Goal: Transaction & Acquisition: Purchase product/service

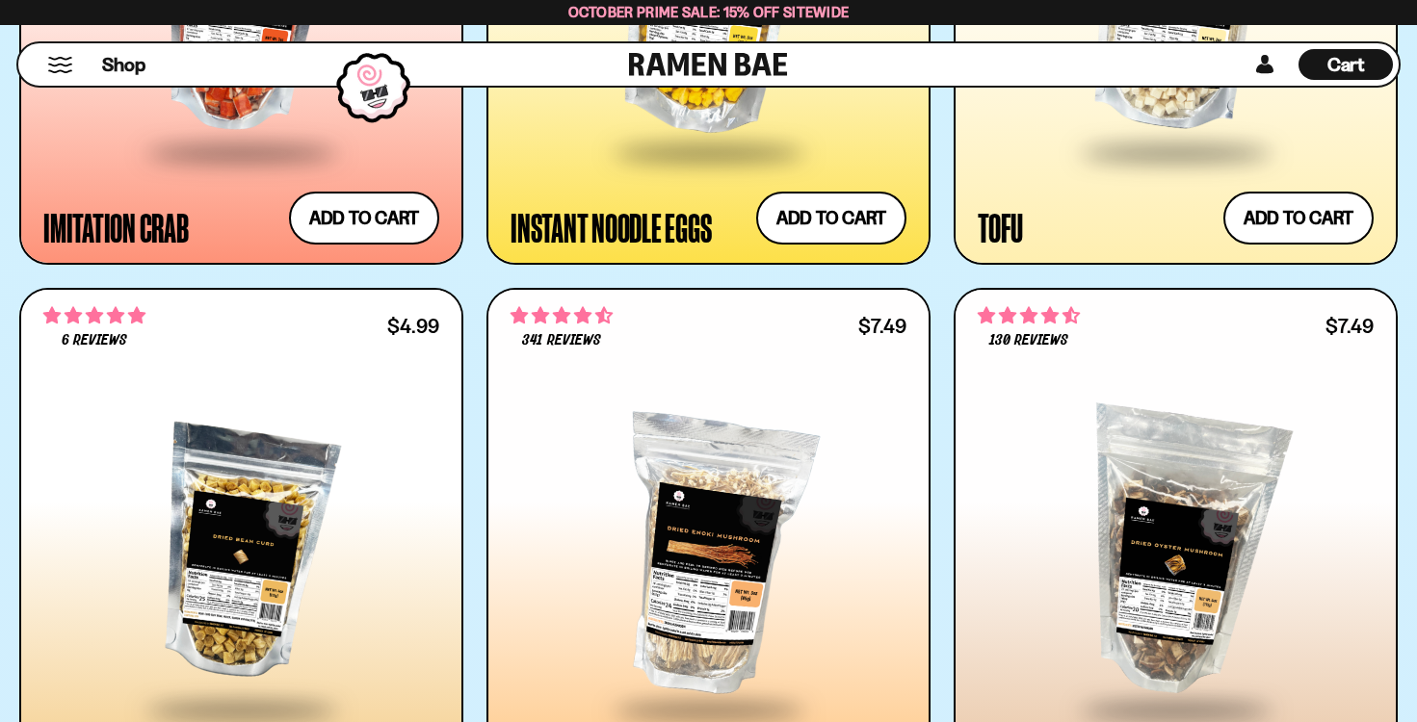
scroll to position [3703, 0]
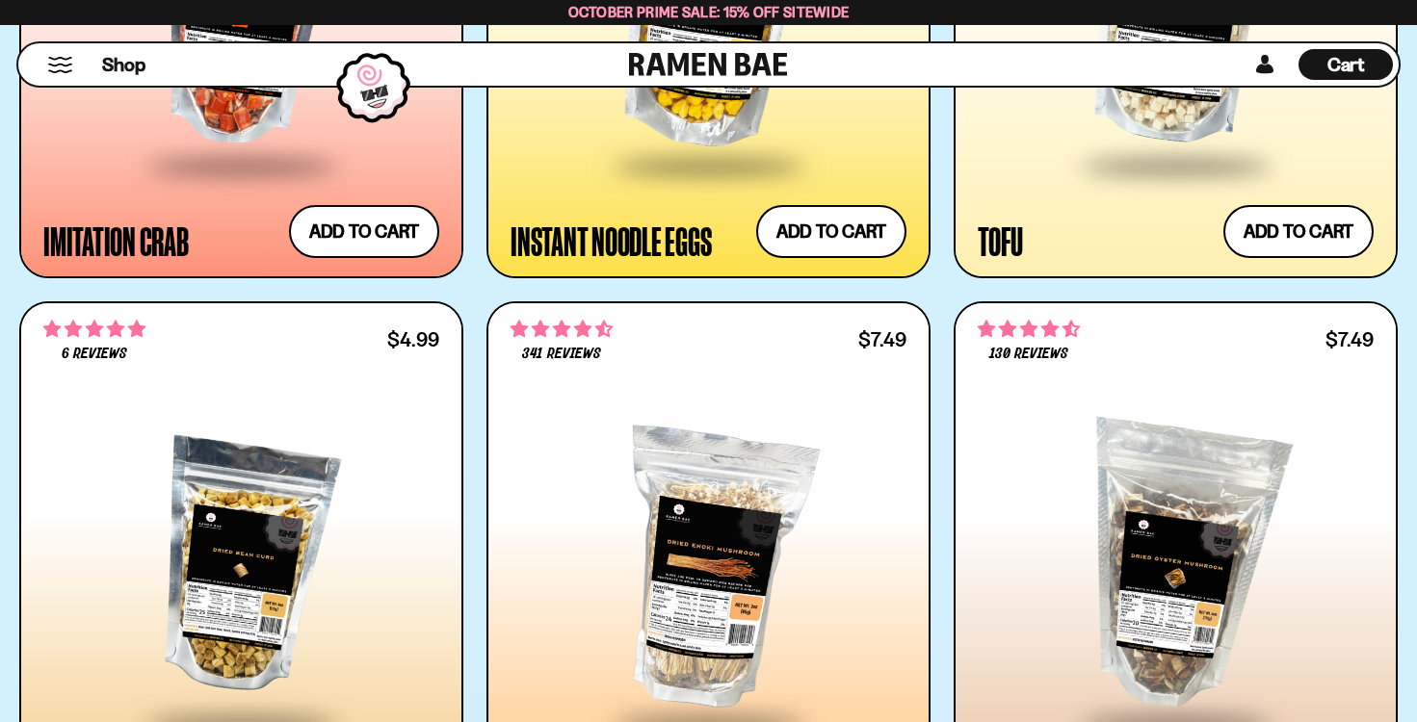
scroll to position [3686, 0]
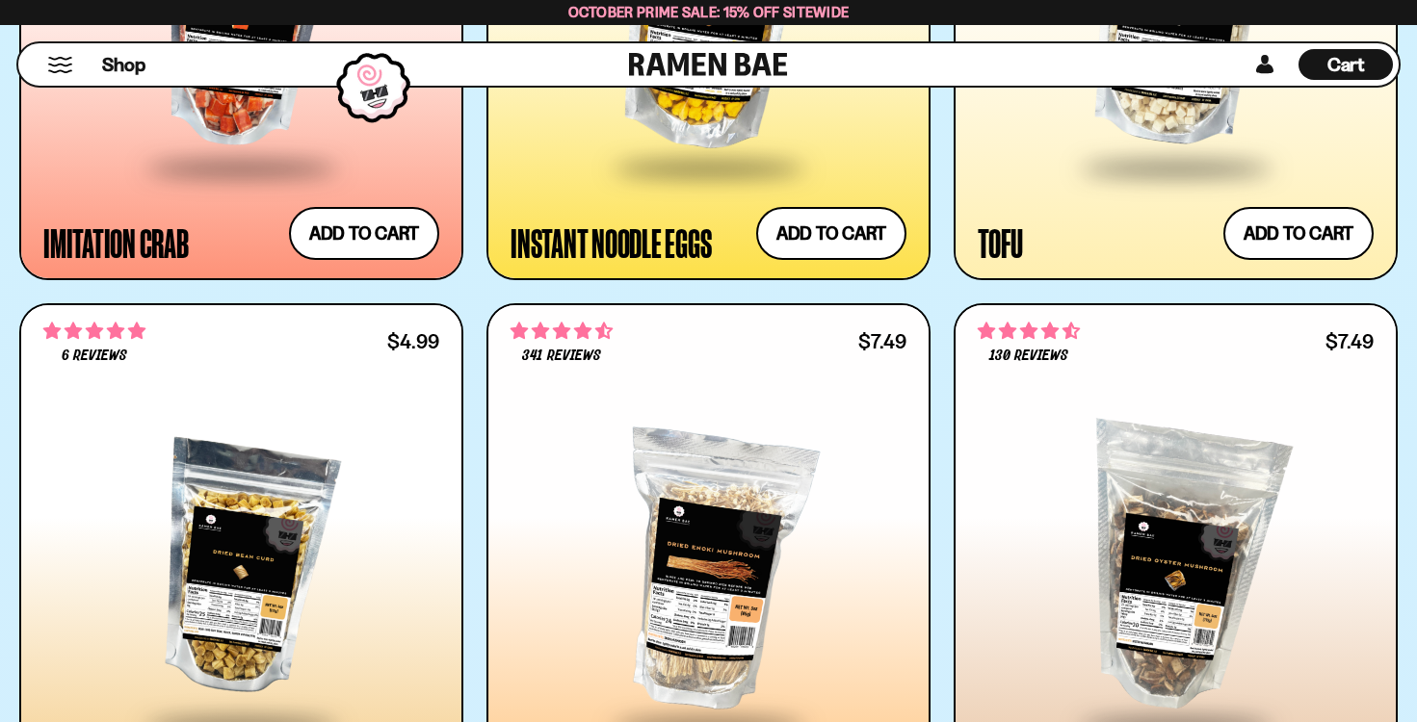
click at [294, 489] on div at bounding box center [241, 569] width 396 height 307
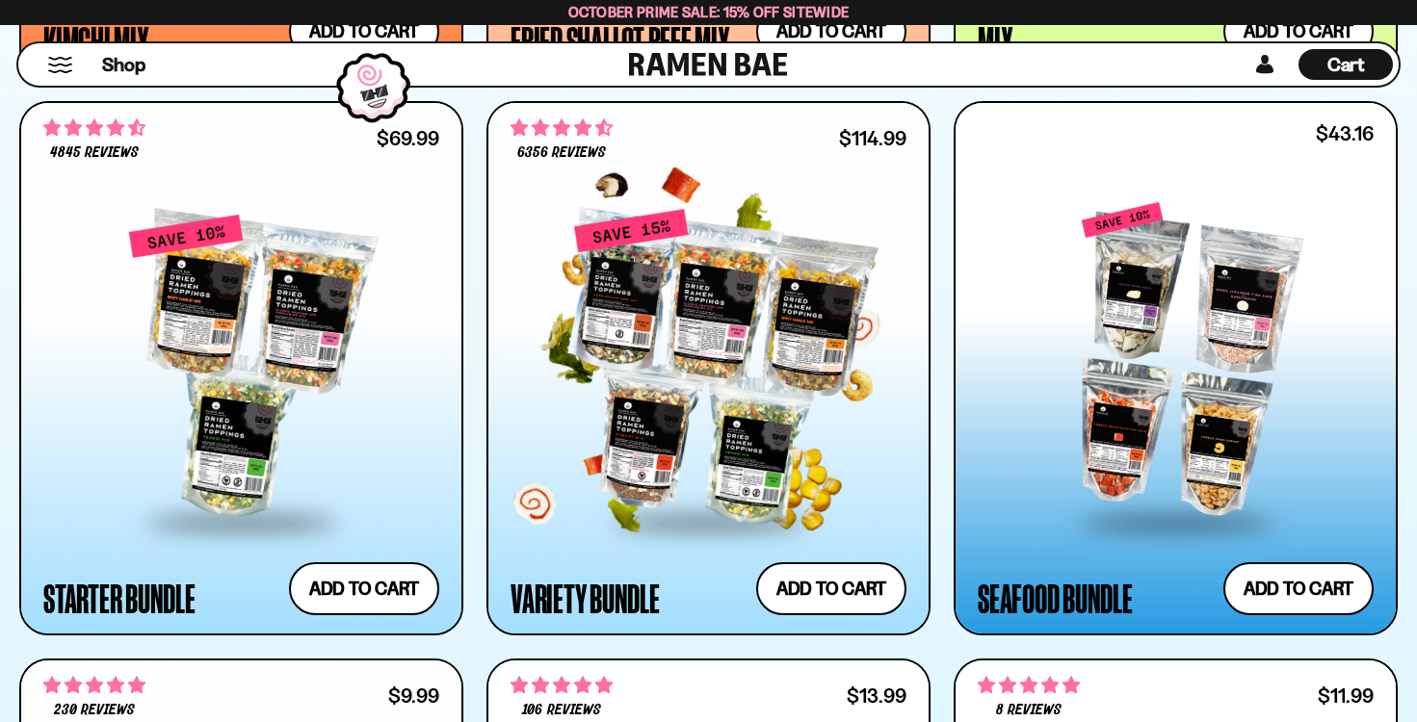
scroll to position [2216, 0]
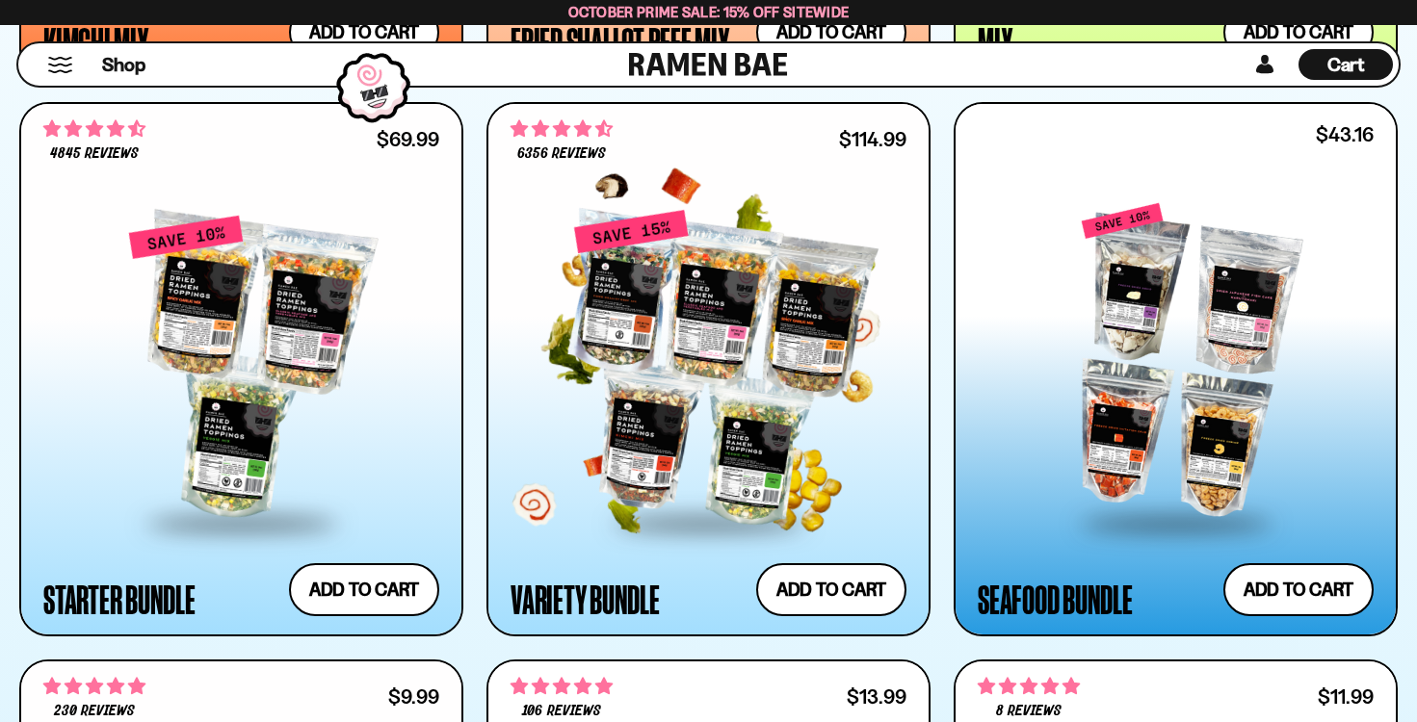
click at [711, 377] on div at bounding box center [708, 367] width 396 height 307
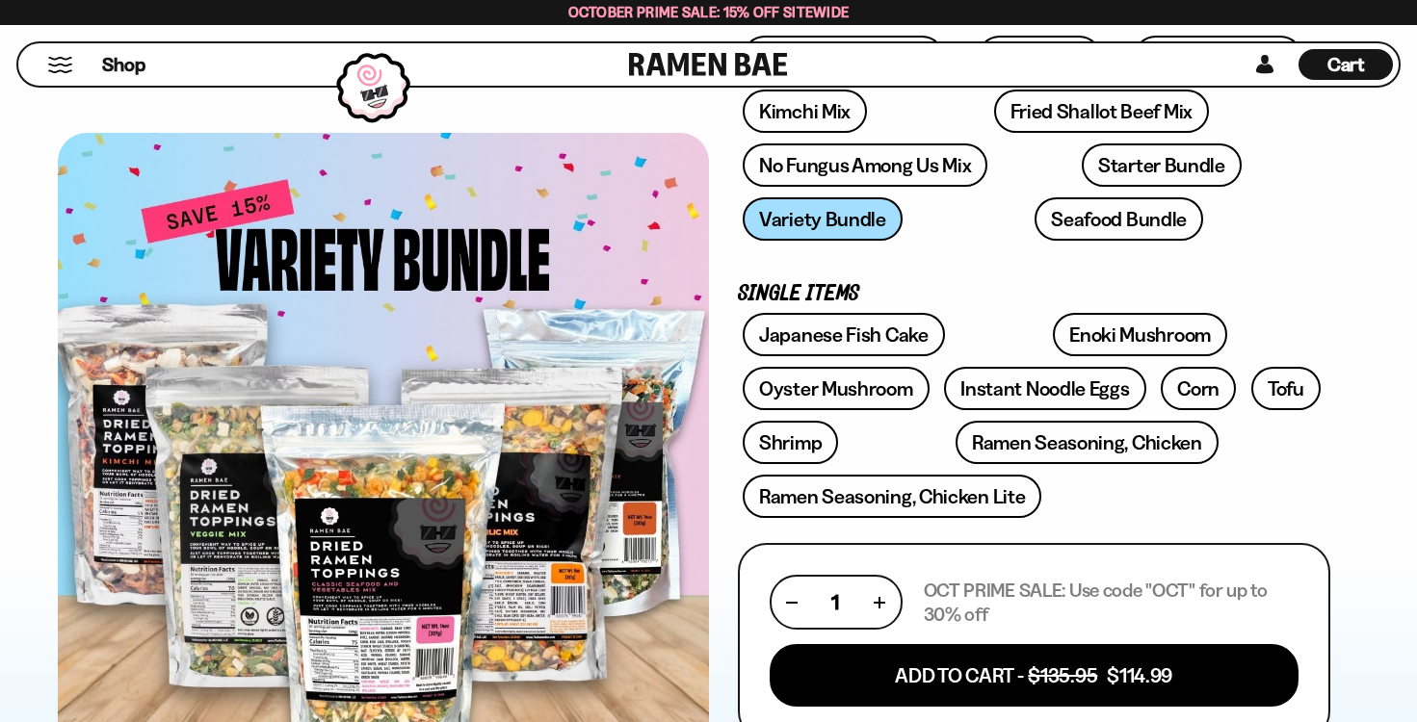
scroll to position [411, 0]
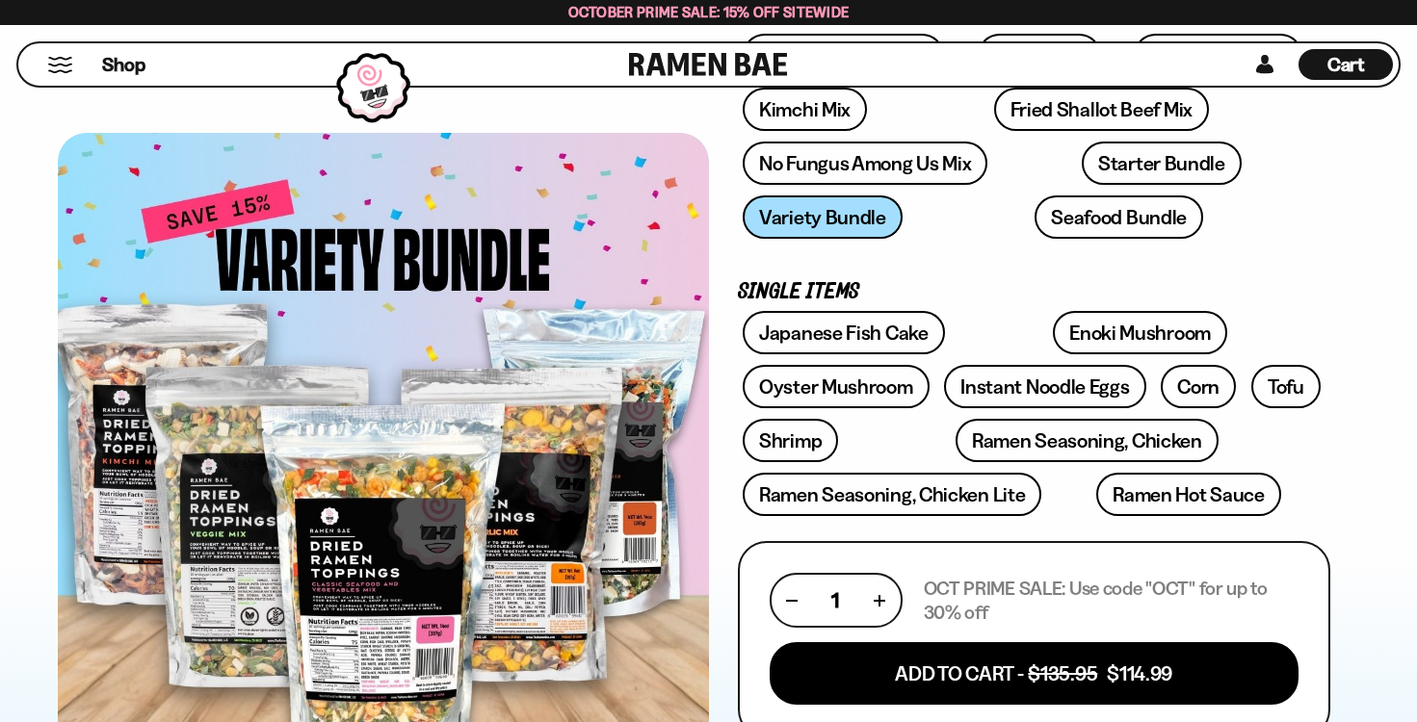
click at [415, 627] on div at bounding box center [383, 462] width 651 height 658
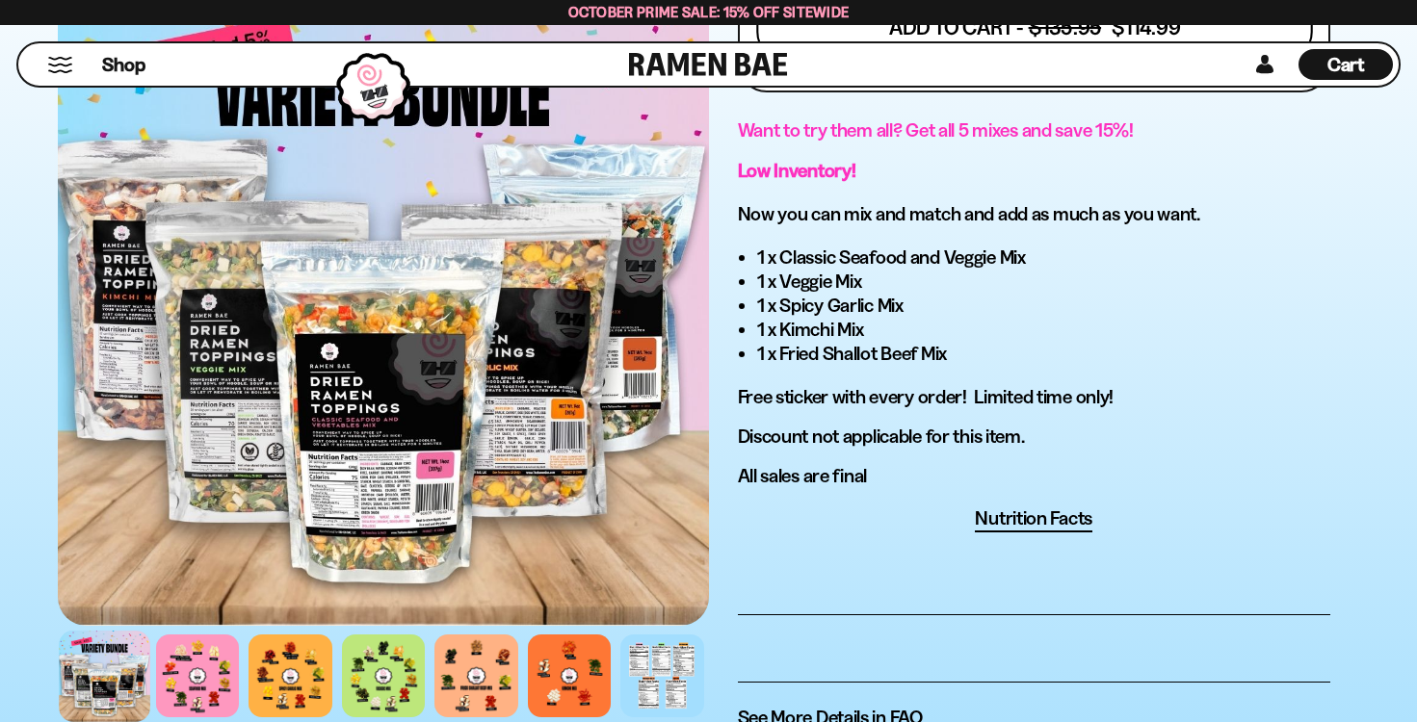
scroll to position [1095, 0]
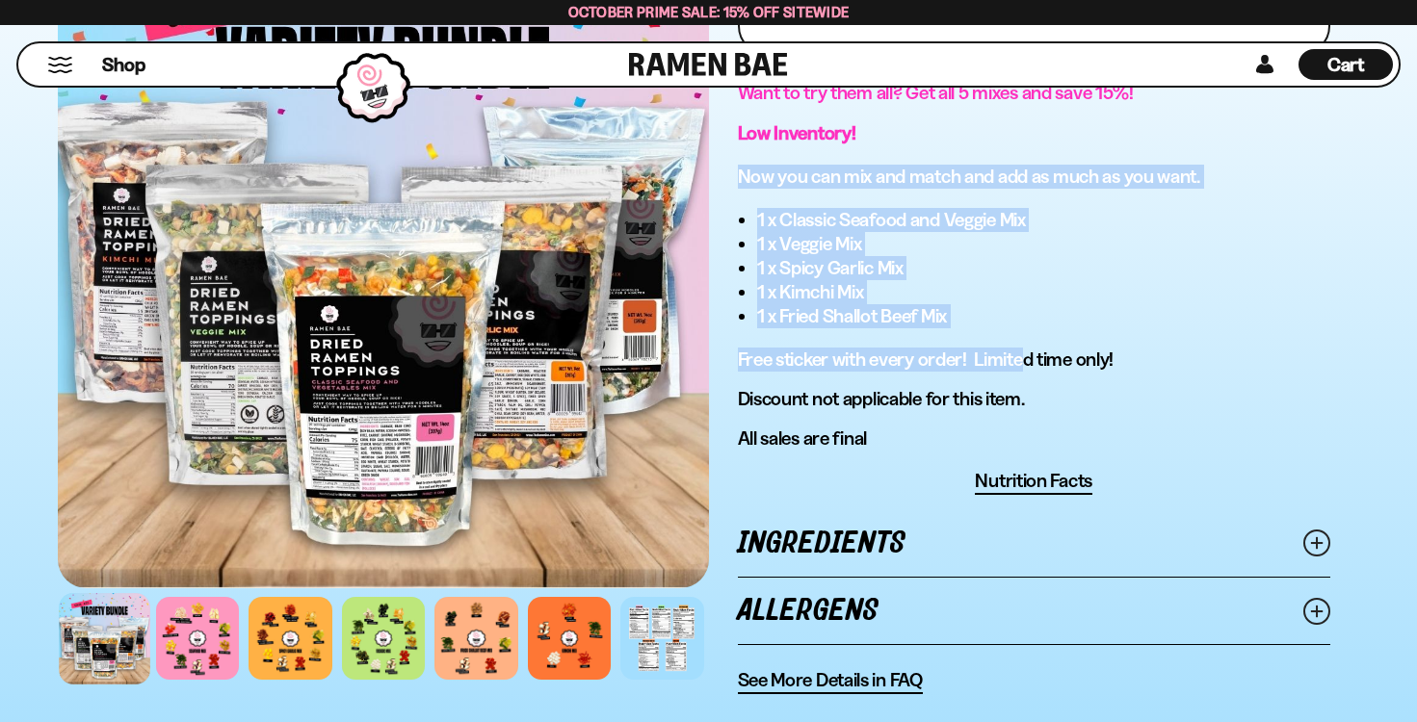
drag, startPoint x: 862, startPoint y: 155, endPoint x: 1022, endPoint y: 362, distance: 261.6
click at [1022, 362] on div "Want to try them all? Get all 5 mixes and save 15%! Low Inventory! Now you can …" at bounding box center [1034, 266] width 593 height 370
click at [1023, 360] on p "Free sticker with every order! Limited time only!" at bounding box center [1034, 360] width 593 height 24
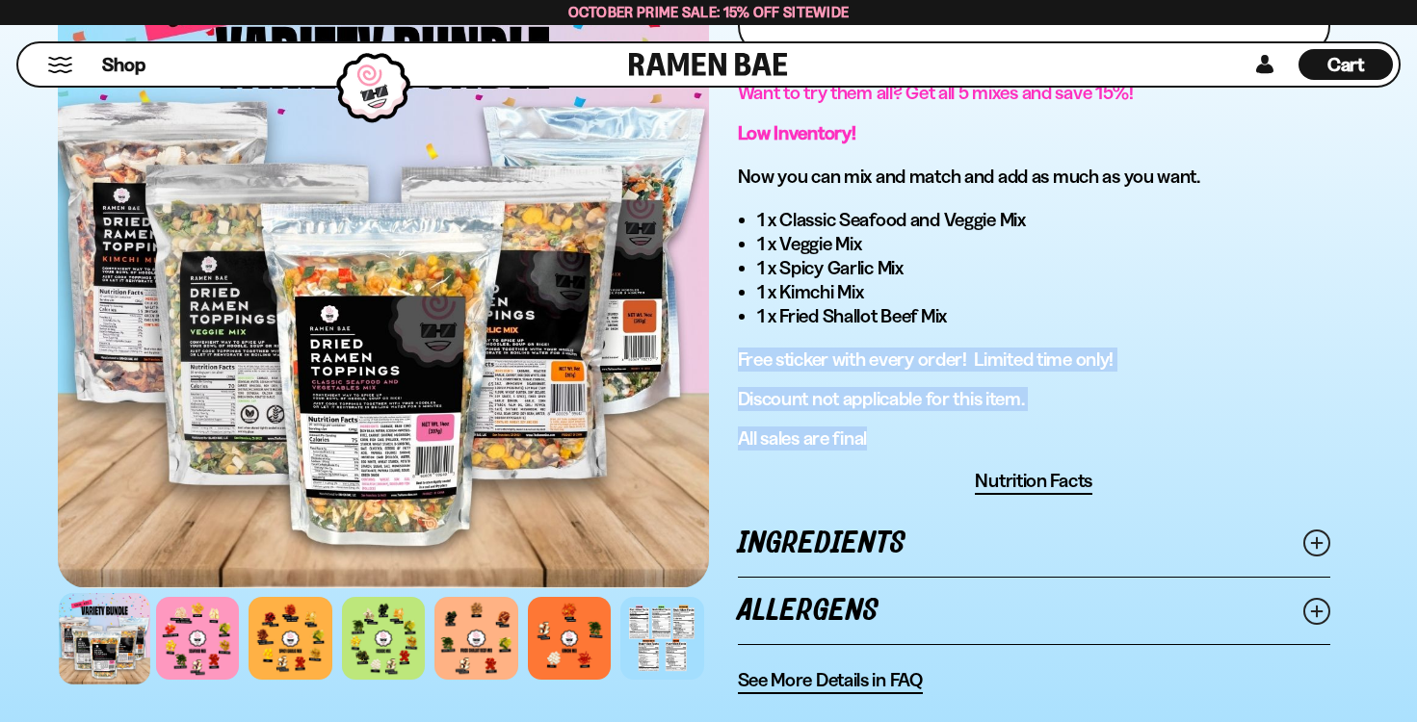
drag, startPoint x: 827, startPoint y: 337, endPoint x: 946, endPoint y: 433, distance: 152.7
click at [946, 433] on div "Want to try them all? Get all 5 mixes and save 15%! Low Inventory! Now you can …" at bounding box center [1034, 266] width 593 height 370
click at [946, 433] on p "All sales are final" at bounding box center [1034, 439] width 593 height 24
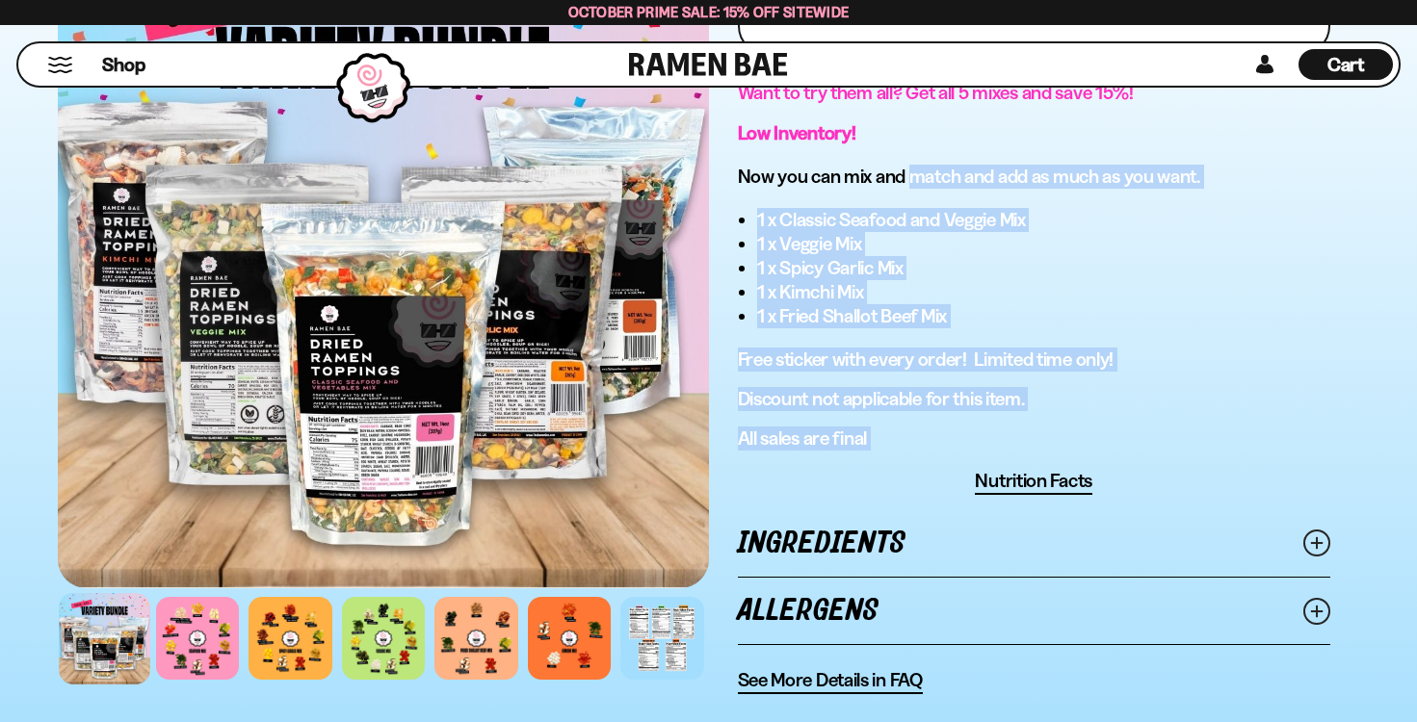
drag, startPoint x: 946, startPoint y: 433, endPoint x: 921, endPoint y: 176, distance: 258.3
click at [921, 176] on div "Want to try them all? Get all 5 mixes and save 15%! Low Inventory! Now you can …" at bounding box center [1034, 266] width 593 height 370
click at [921, 176] on h3 "Now you can mix and match and add as much as you want." at bounding box center [1034, 177] width 593 height 24
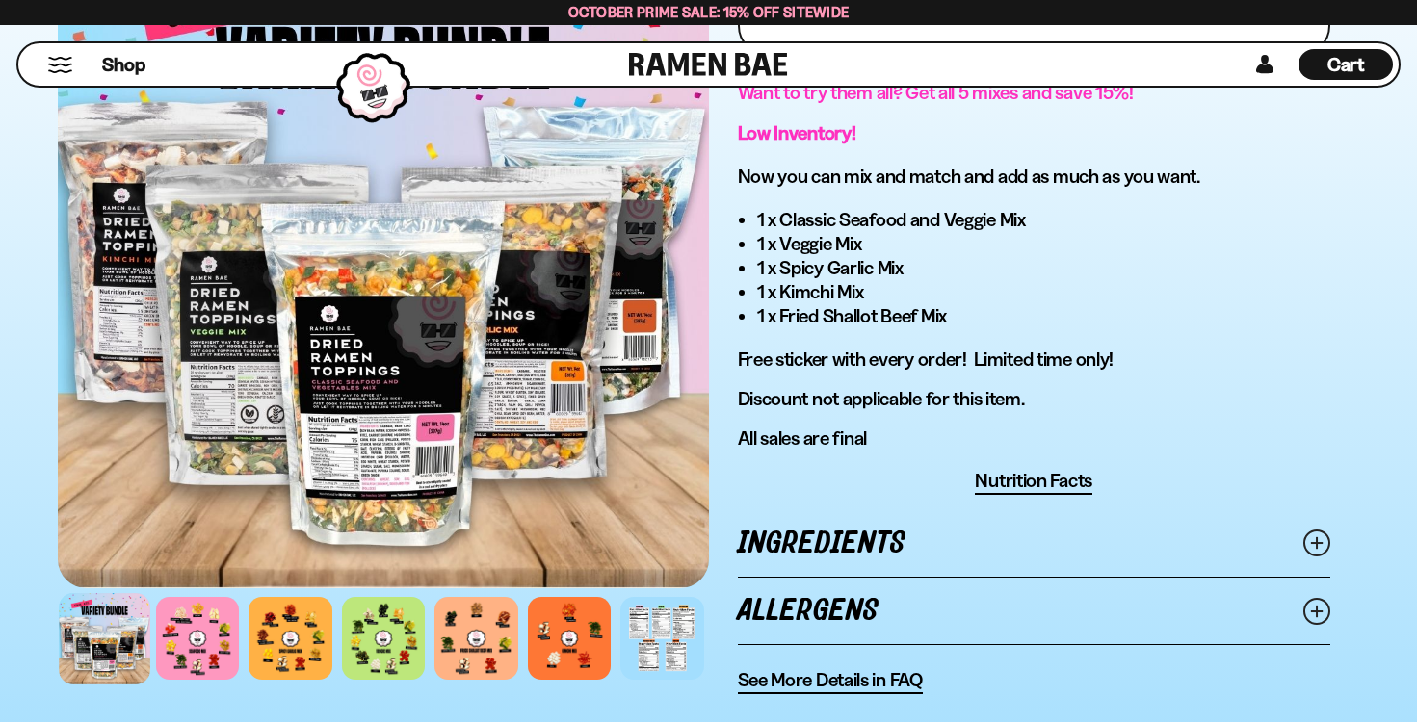
scroll to position [1182, 0]
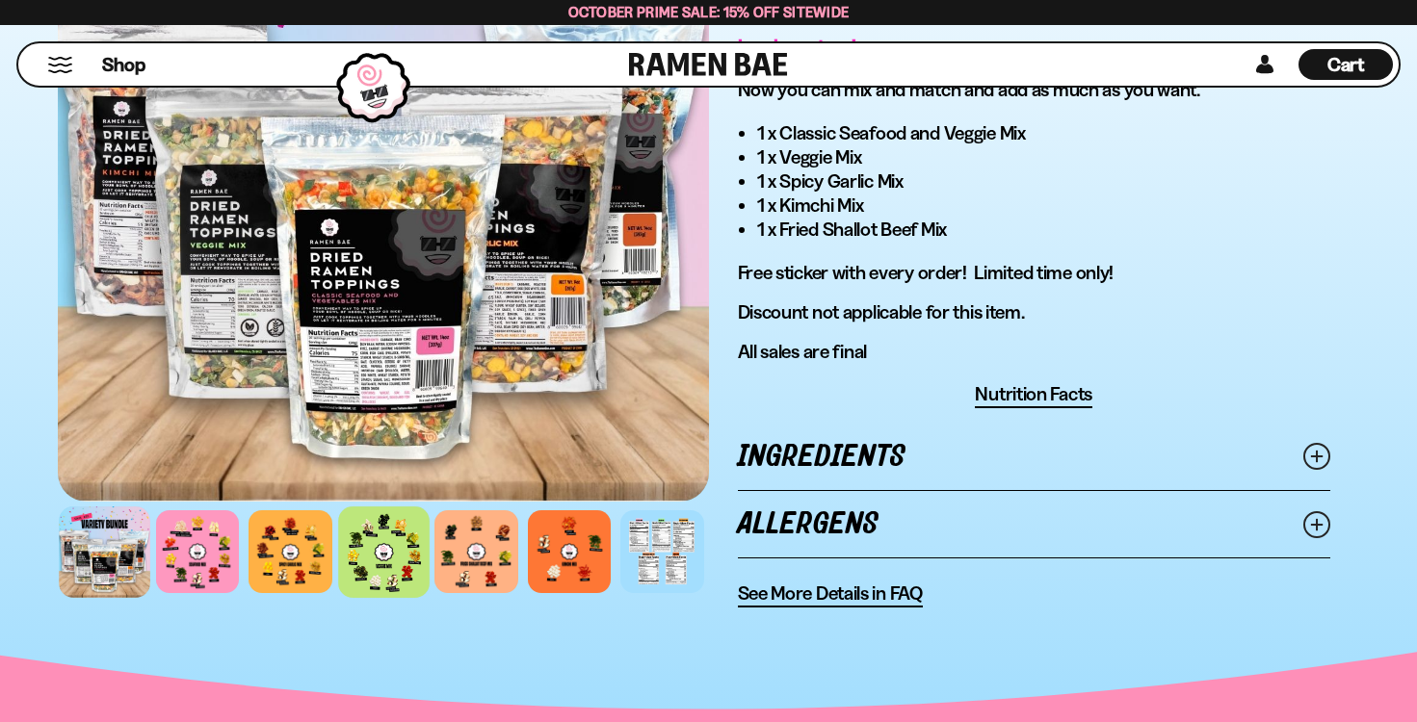
click at [378, 571] on div at bounding box center [383, 552] width 91 height 91
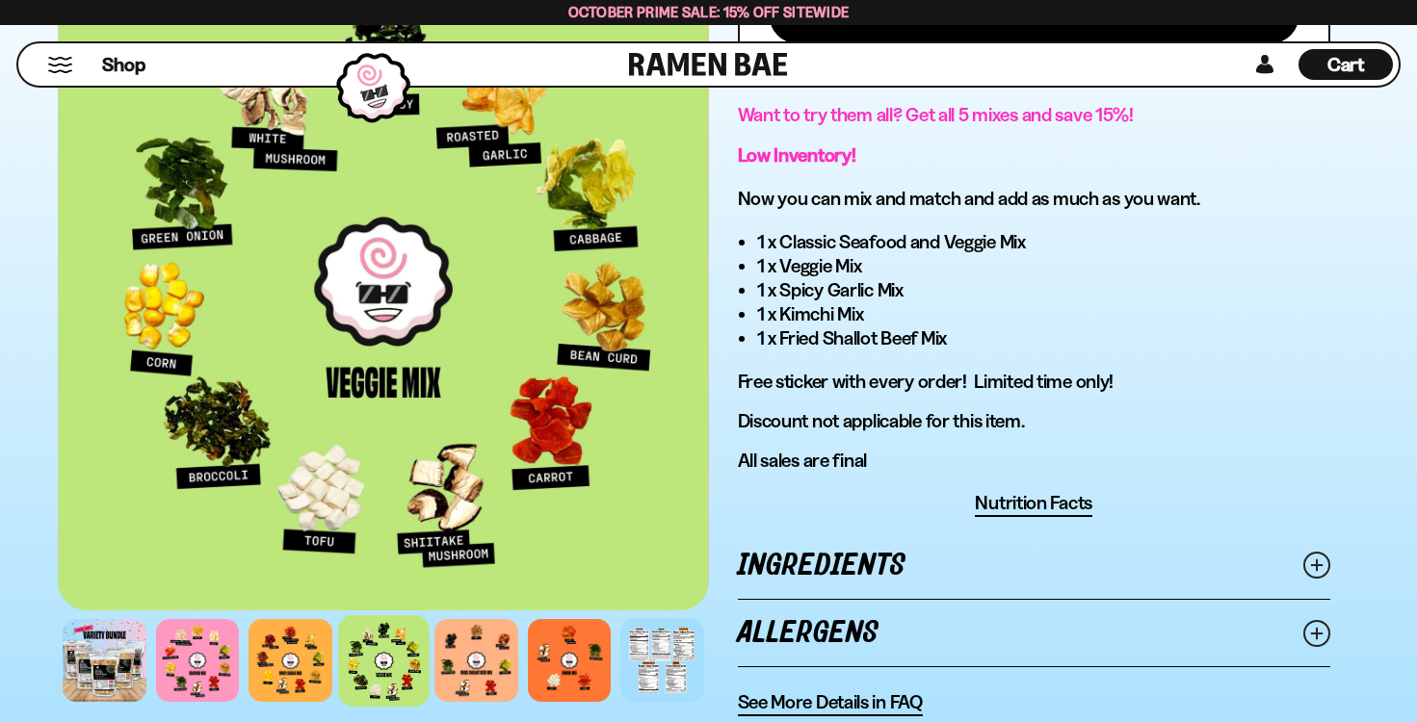
scroll to position [1068, 0]
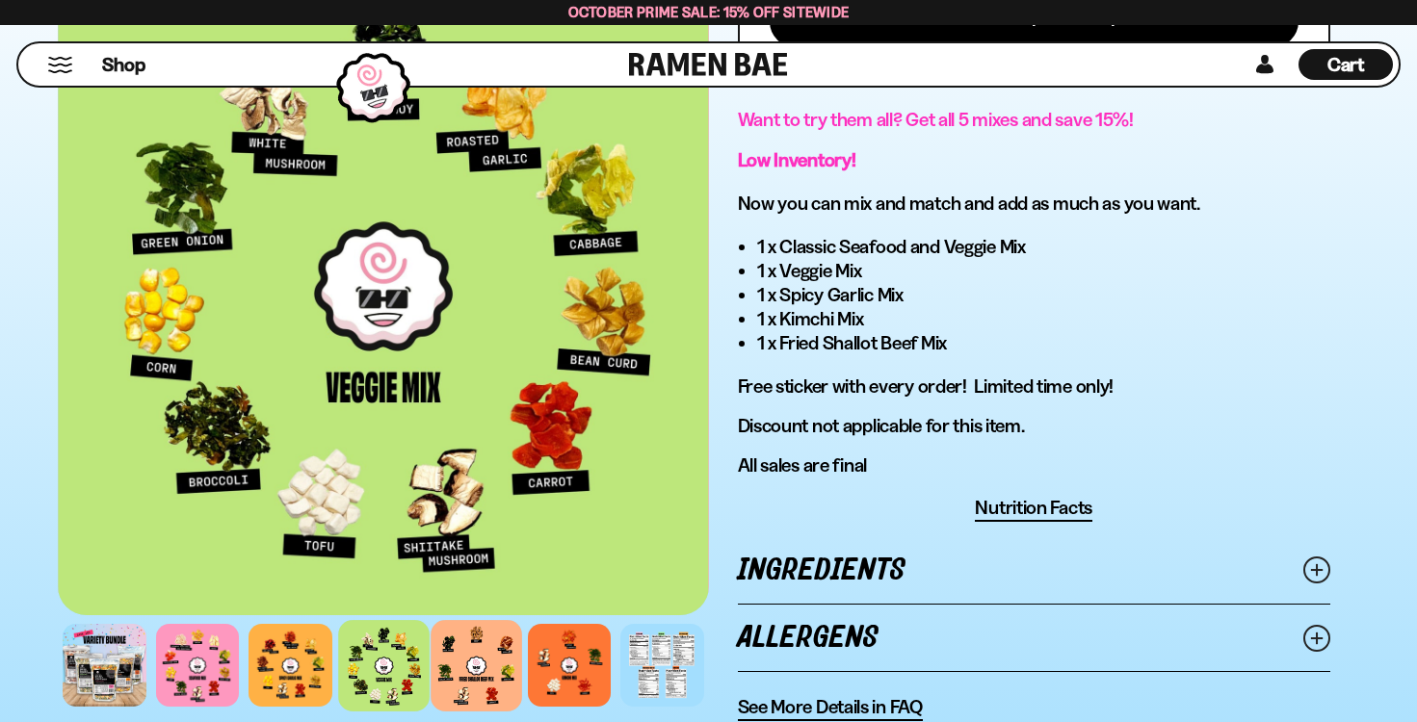
click at [470, 642] on div at bounding box center [475, 665] width 91 height 91
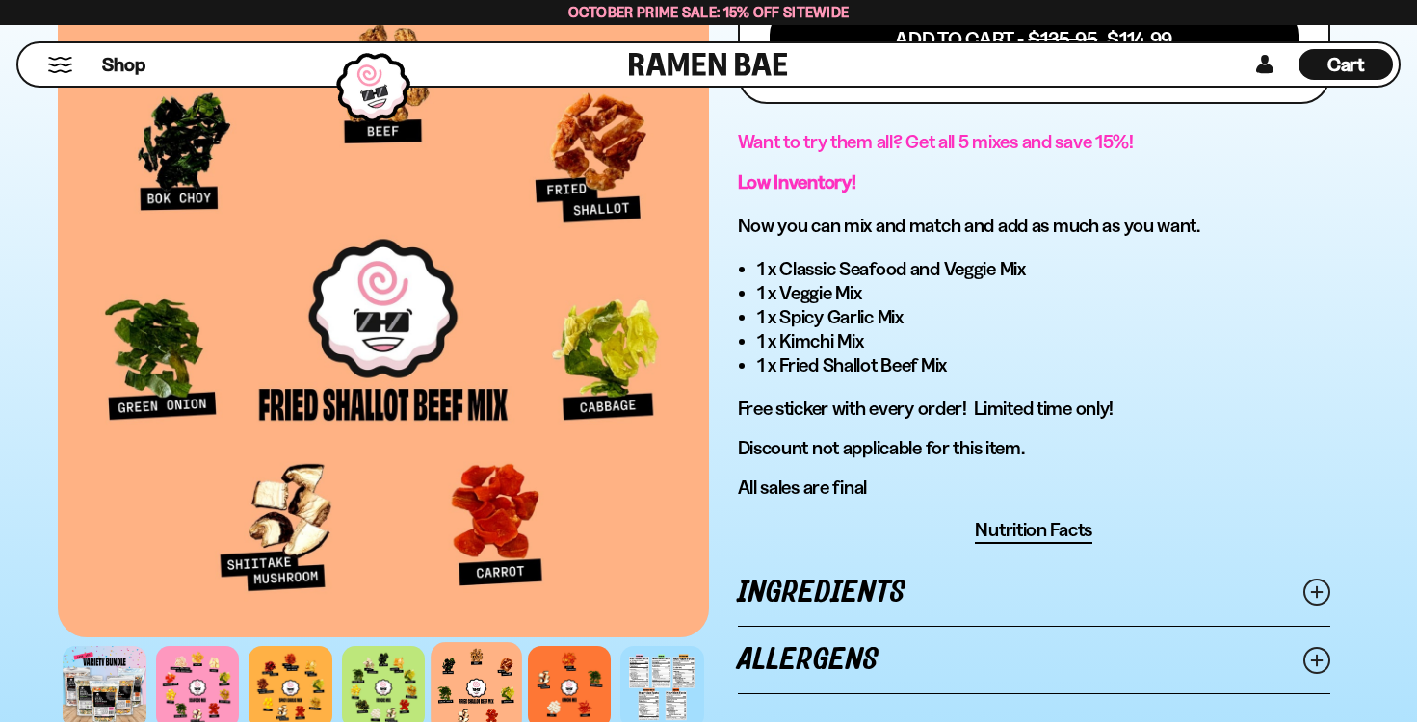
scroll to position [1048, 0]
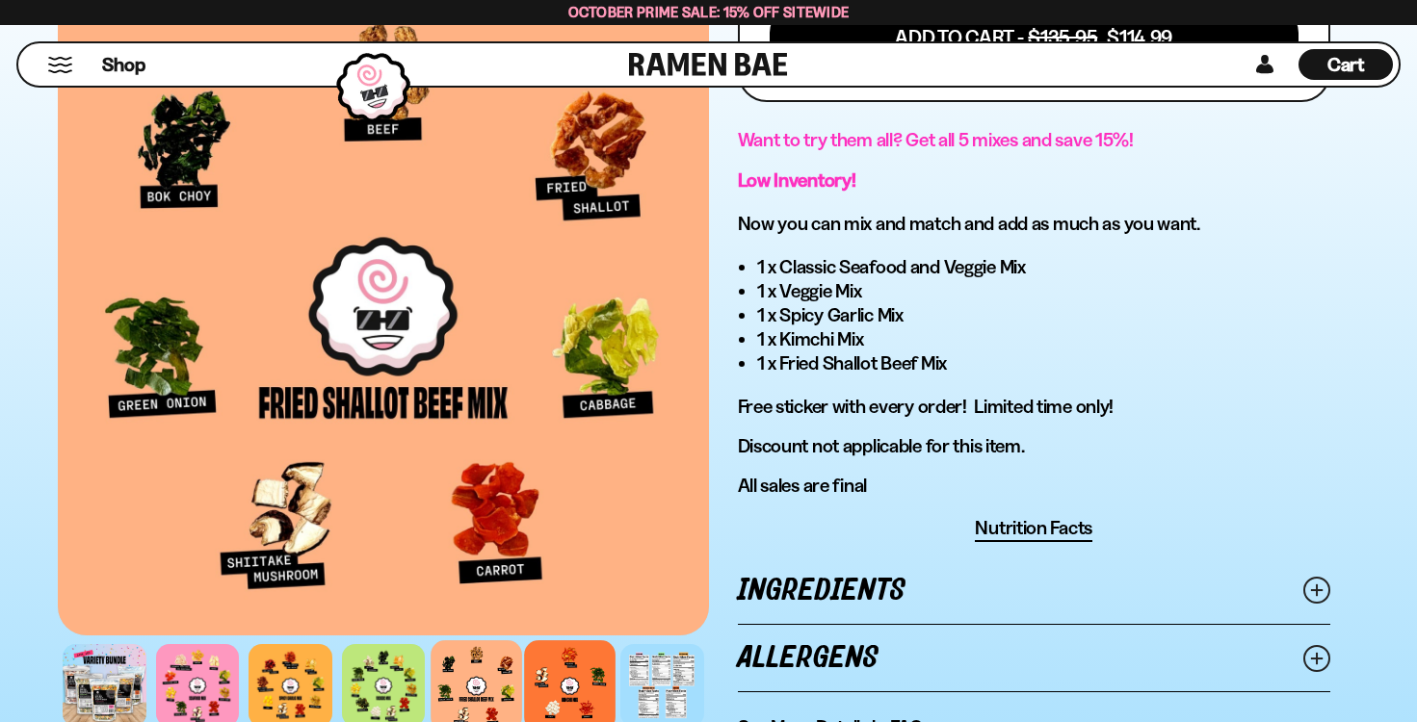
click at [575, 672] on div at bounding box center [569, 685] width 91 height 91
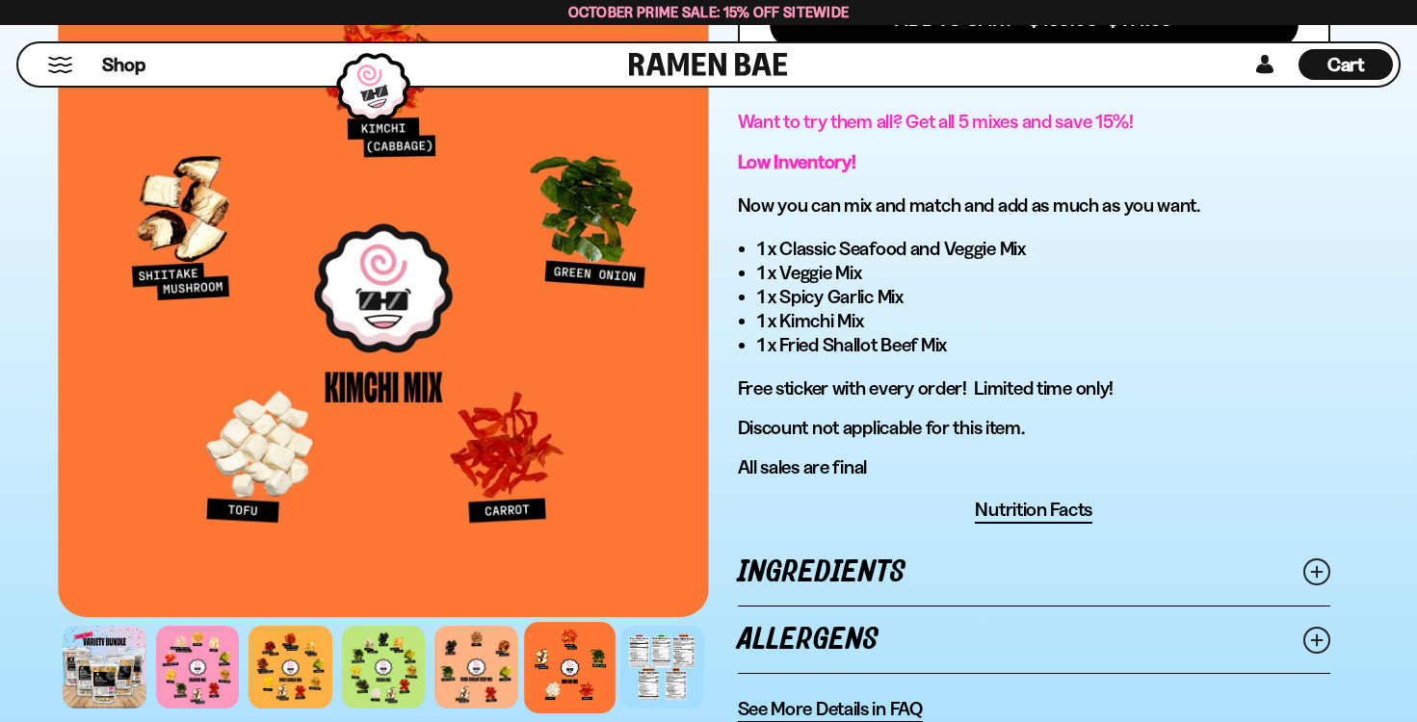
scroll to position [1067, 0]
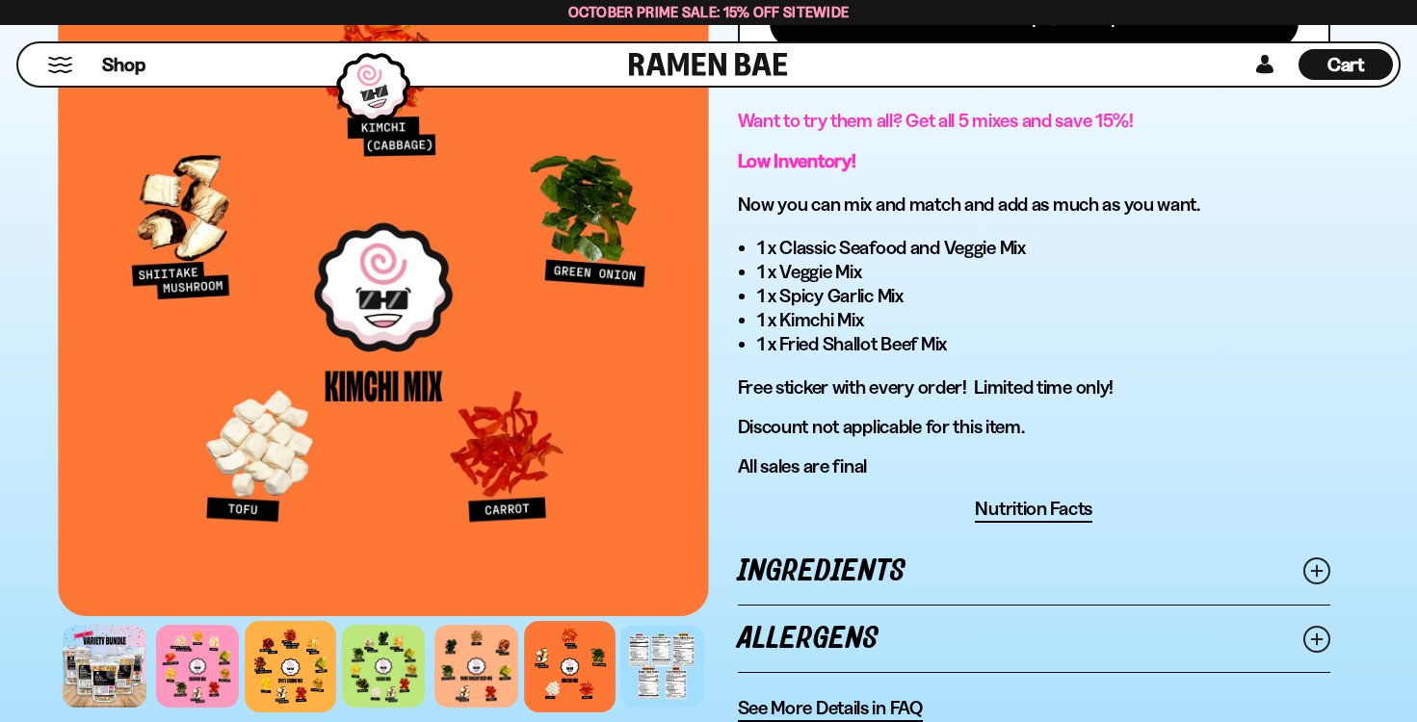
click at [306, 674] on div at bounding box center [290, 666] width 91 height 91
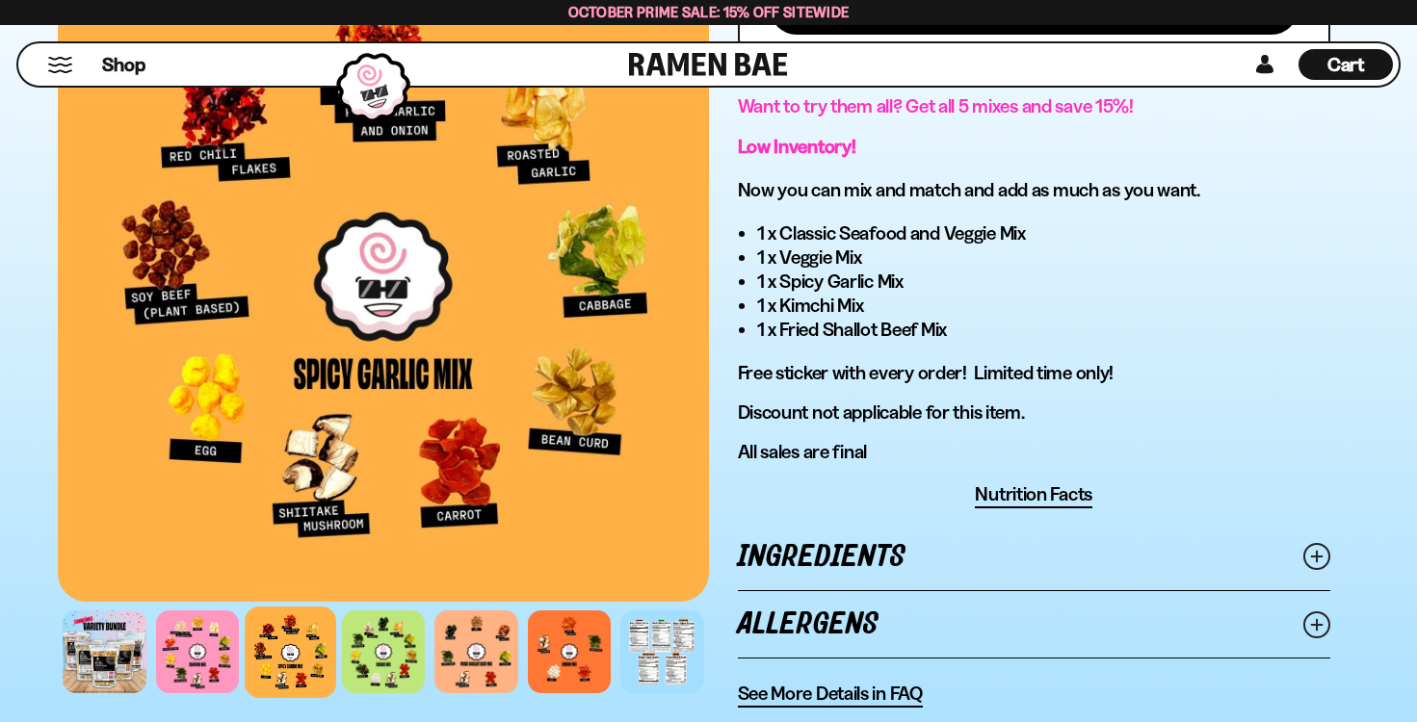
scroll to position [1084, 0]
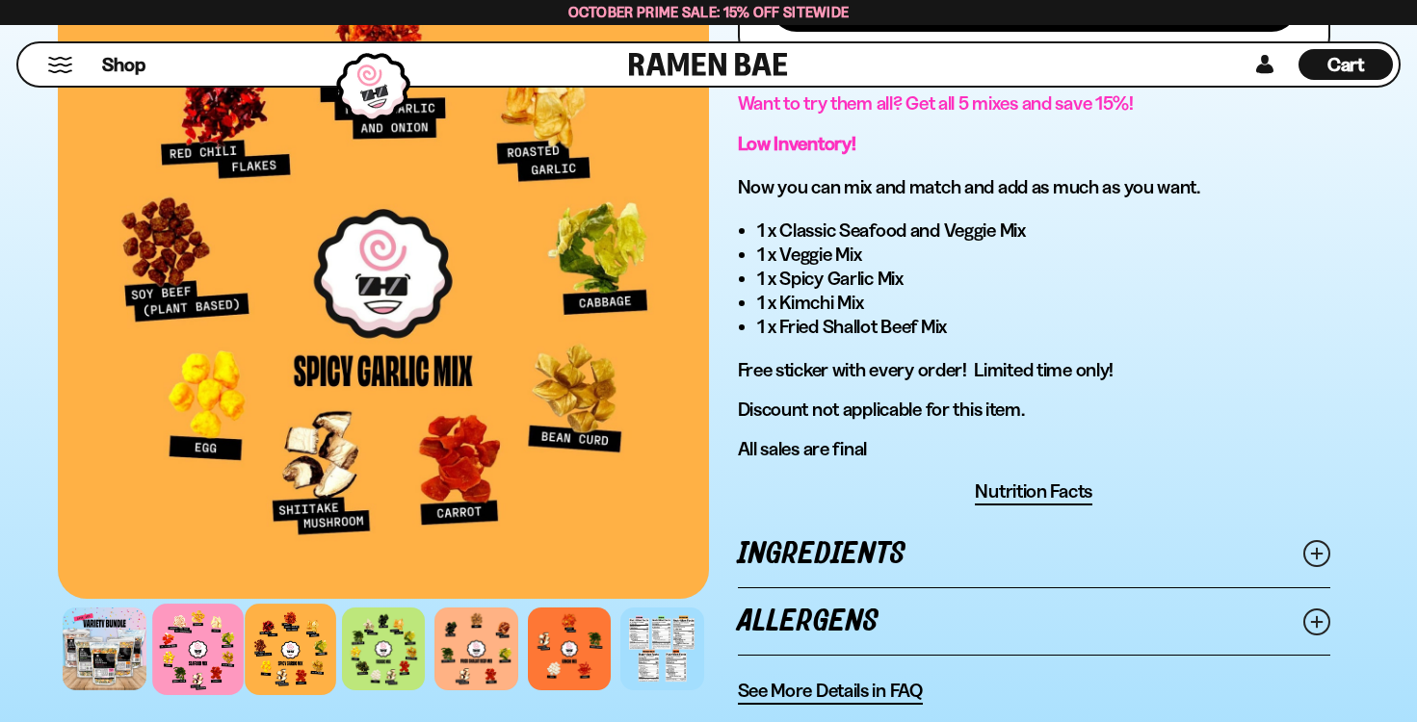
click at [202, 656] on div at bounding box center [197, 649] width 91 height 91
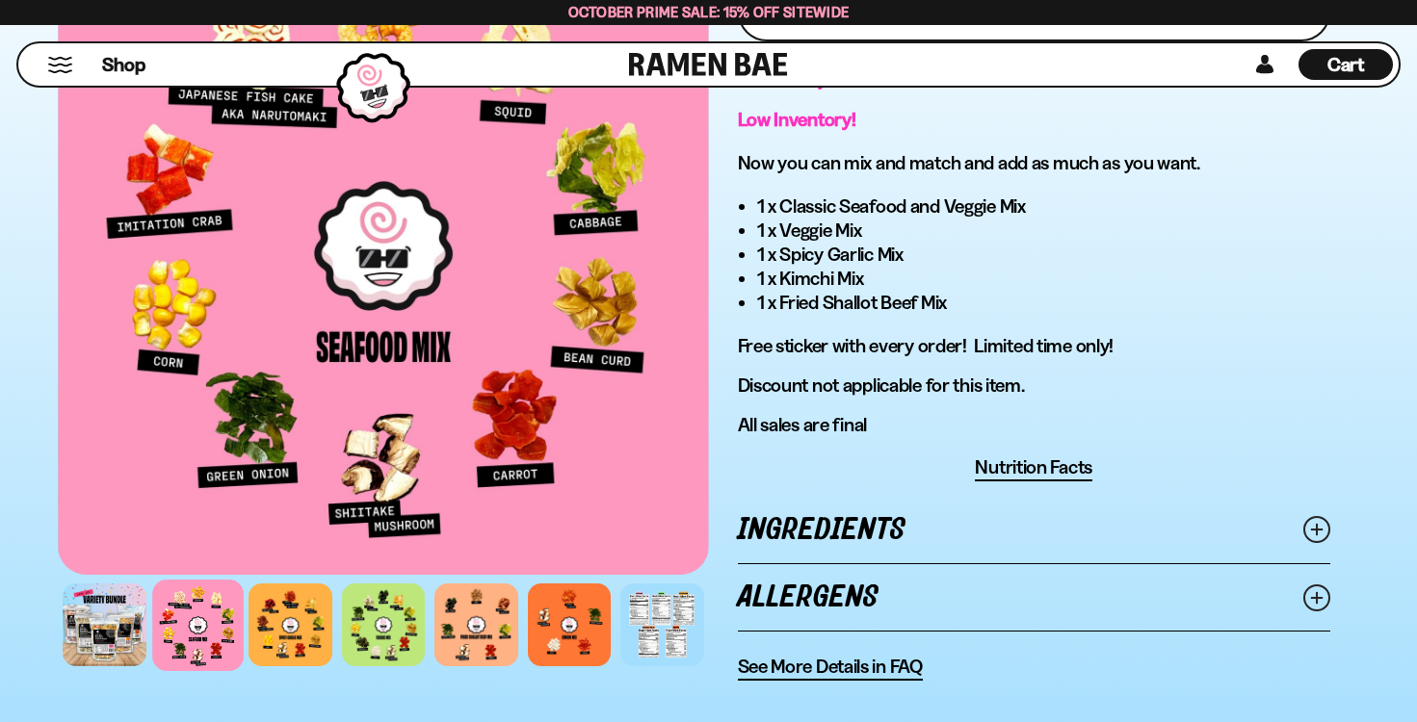
scroll to position [1108, 0]
click at [280, 637] on div at bounding box center [290, 625] width 91 height 91
